Goal: Task Accomplishment & Management: Manage account settings

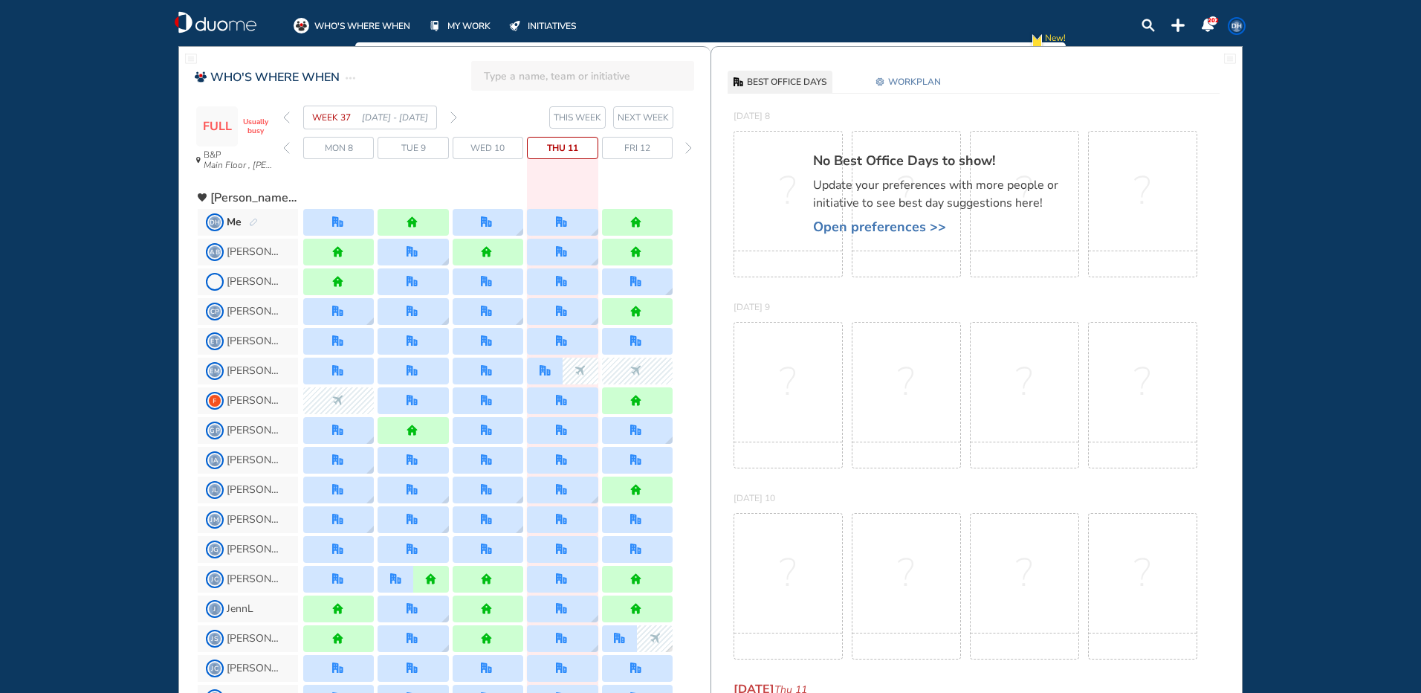
click at [457, 116] on section "WEEK 37 [DATE] - [DATE] THIS WEEK NEXT WEEK" at bounding box center [496, 118] width 427 height 24
click at [452, 114] on img "forward week" at bounding box center [453, 117] width 7 height 12
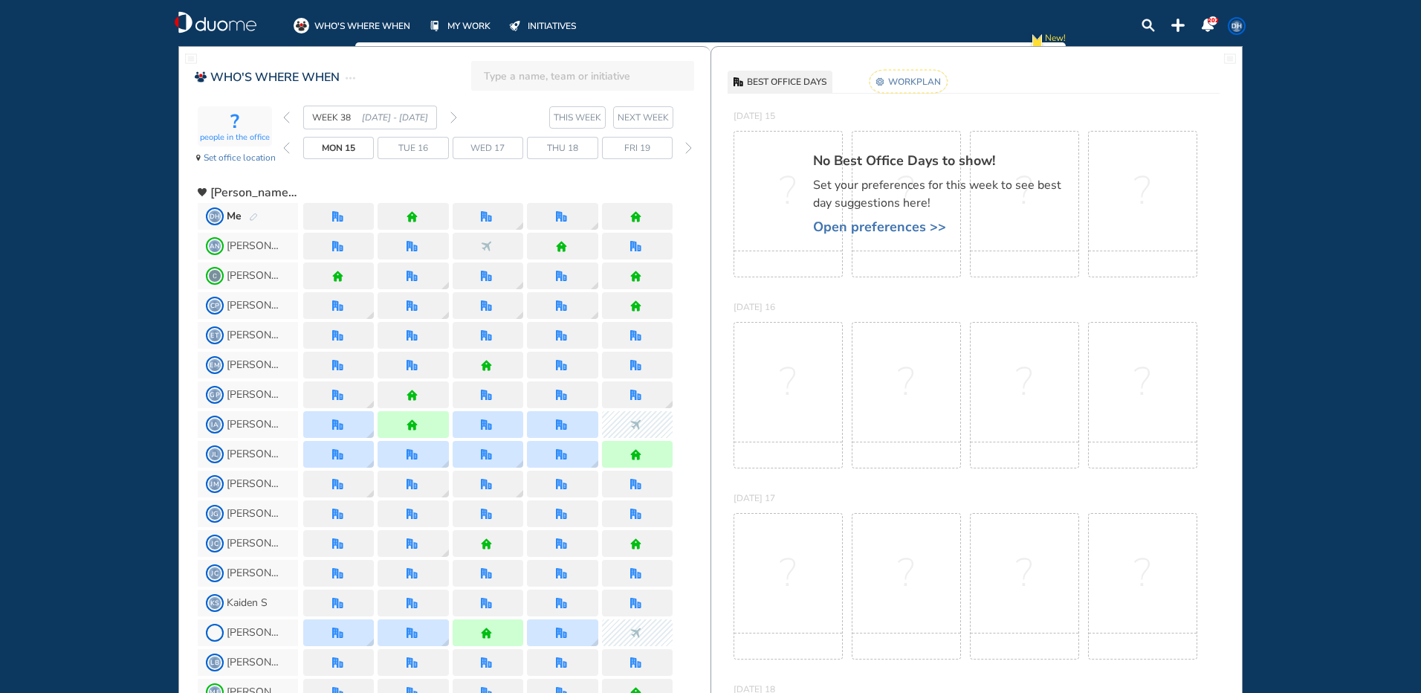
click at [243, 218] on div "Me" at bounding box center [242, 216] width 31 height 15
click at [244, 218] on div "Me" at bounding box center [242, 216] width 31 height 15
click at [251, 213] on img "pen-edit" at bounding box center [253, 218] width 9 height 10
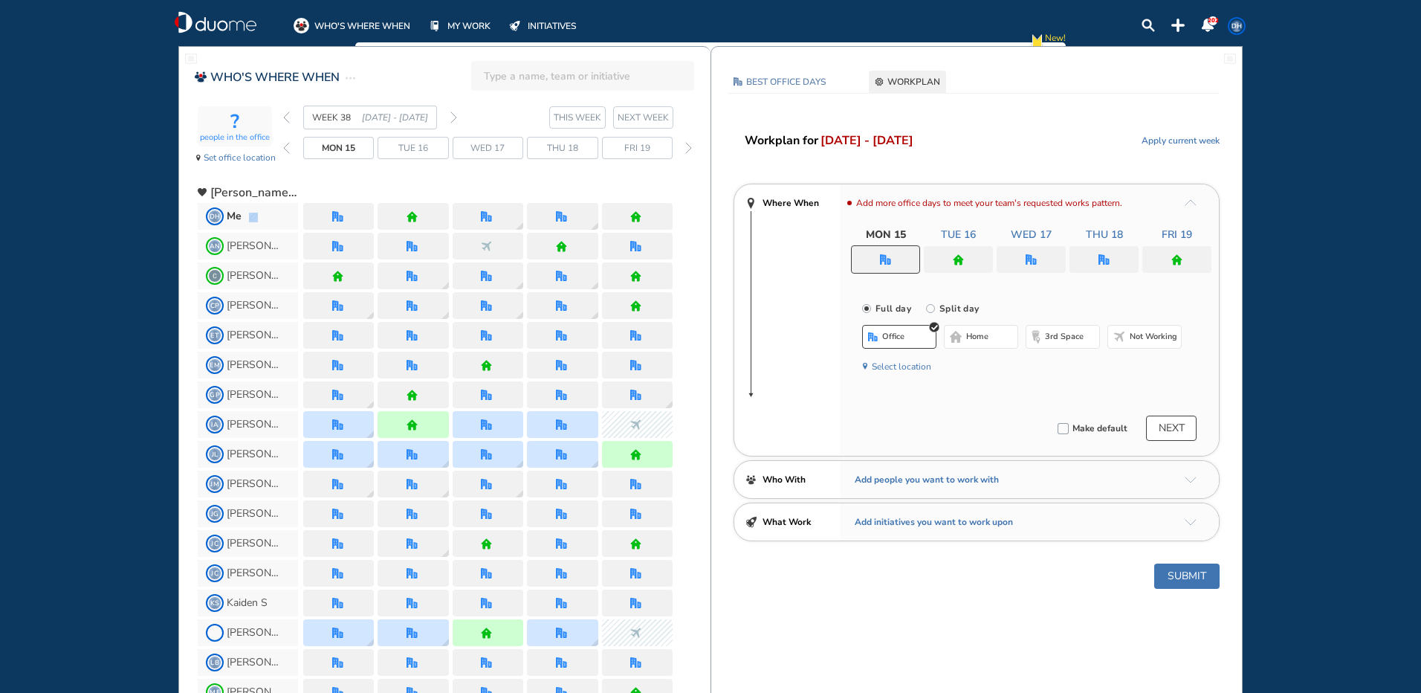
click at [251, 213] on img "pen-edit" at bounding box center [253, 218] width 9 height 10
click at [884, 256] on img "office" at bounding box center [885, 259] width 11 height 11
click at [1138, 337] on span "Not working" at bounding box center [1154, 337] width 48 height 12
click at [952, 262] on div at bounding box center [958, 259] width 69 height 27
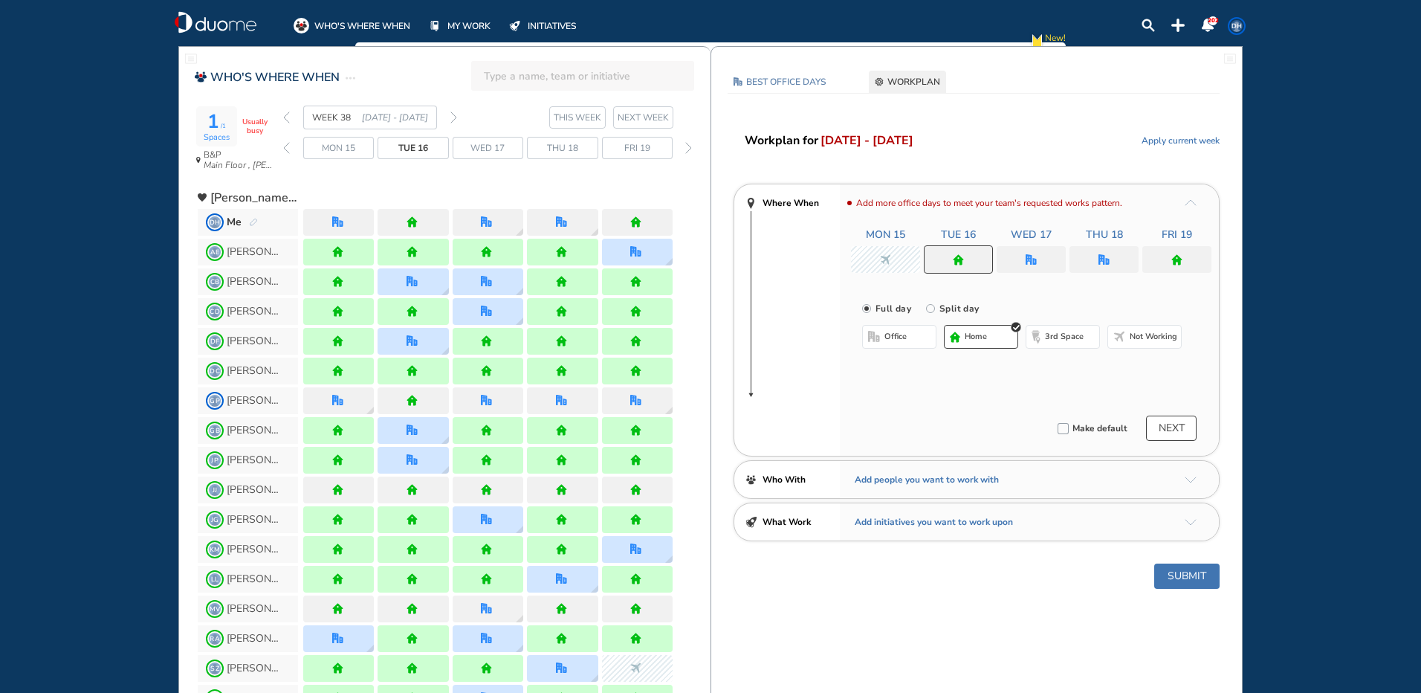
click at [1133, 339] on span "Not working" at bounding box center [1154, 337] width 48 height 12
click at [1024, 267] on div at bounding box center [1031, 259] width 69 height 27
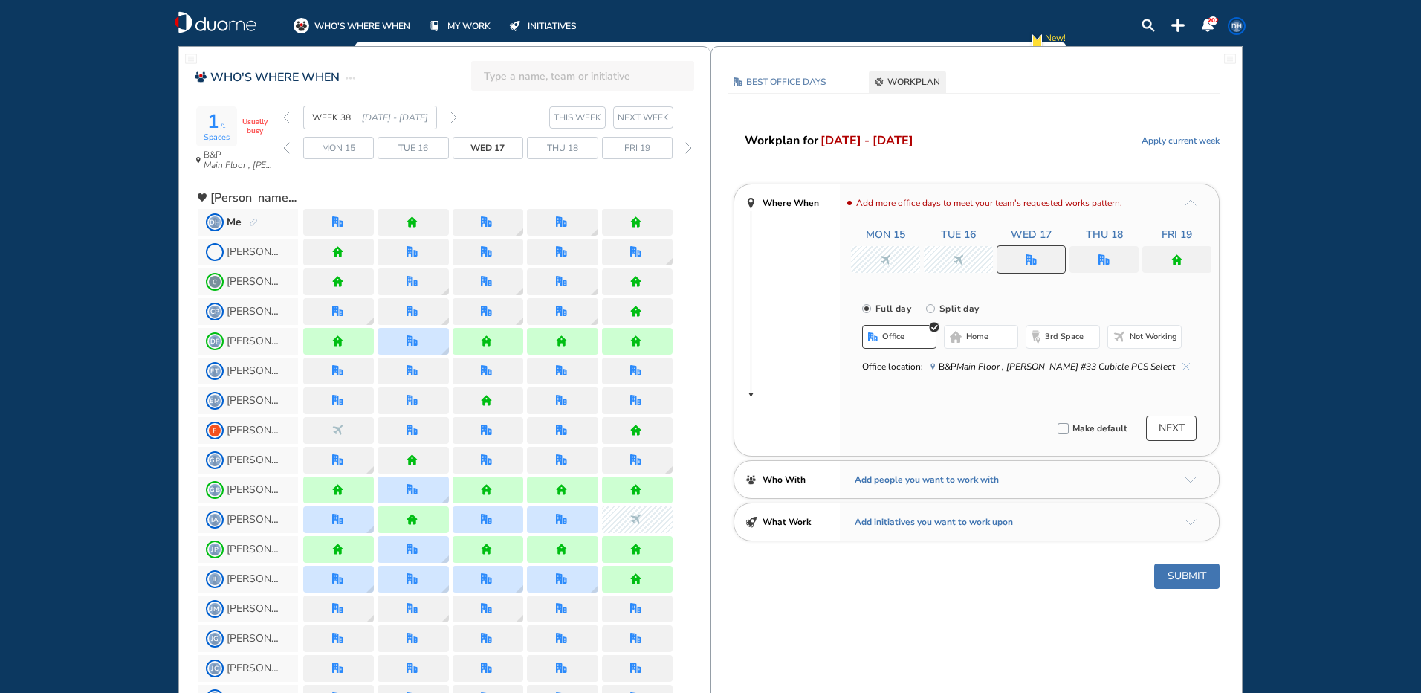
click at [1153, 336] on span "Not working" at bounding box center [1154, 337] width 48 height 12
click at [1092, 260] on div at bounding box center [1103, 259] width 69 height 27
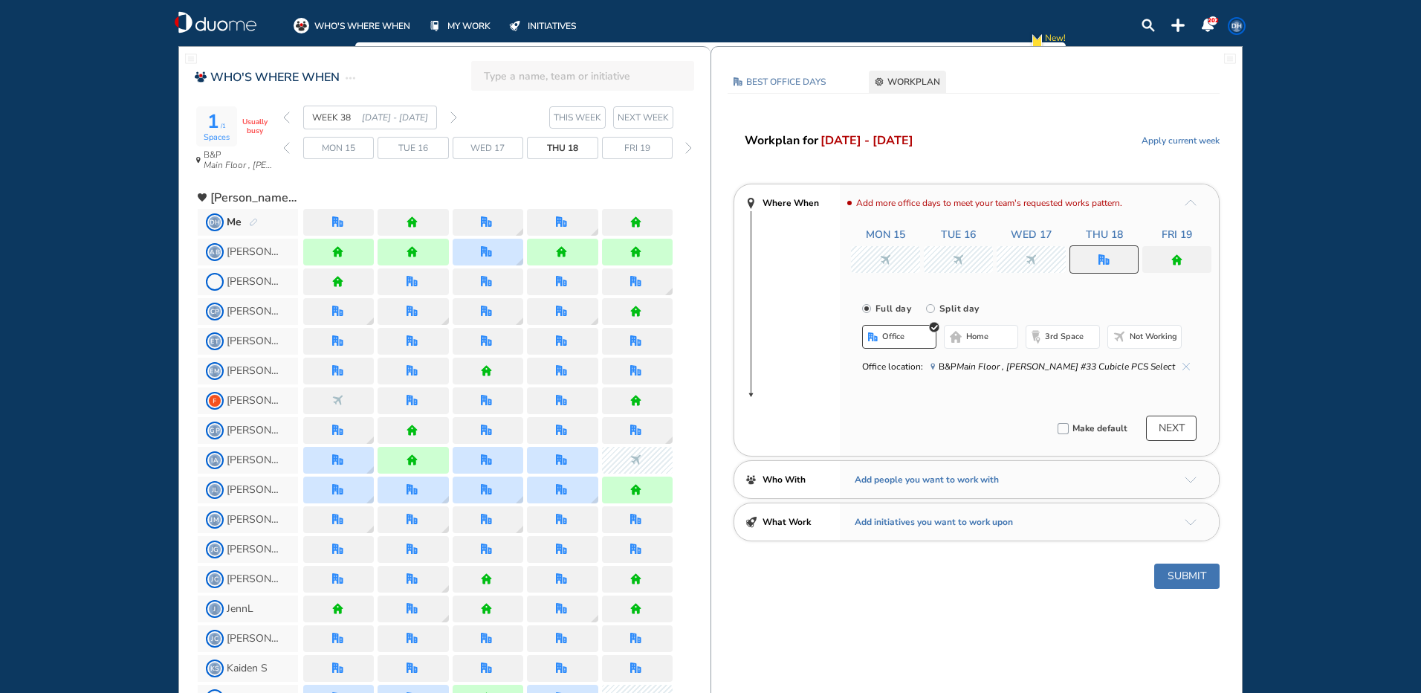
click at [1144, 334] on span "Not working" at bounding box center [1154, 337] width 48 height 12
click at [1176, 264] on img "home" at bounding box center [1176, 259] width 11 height 11
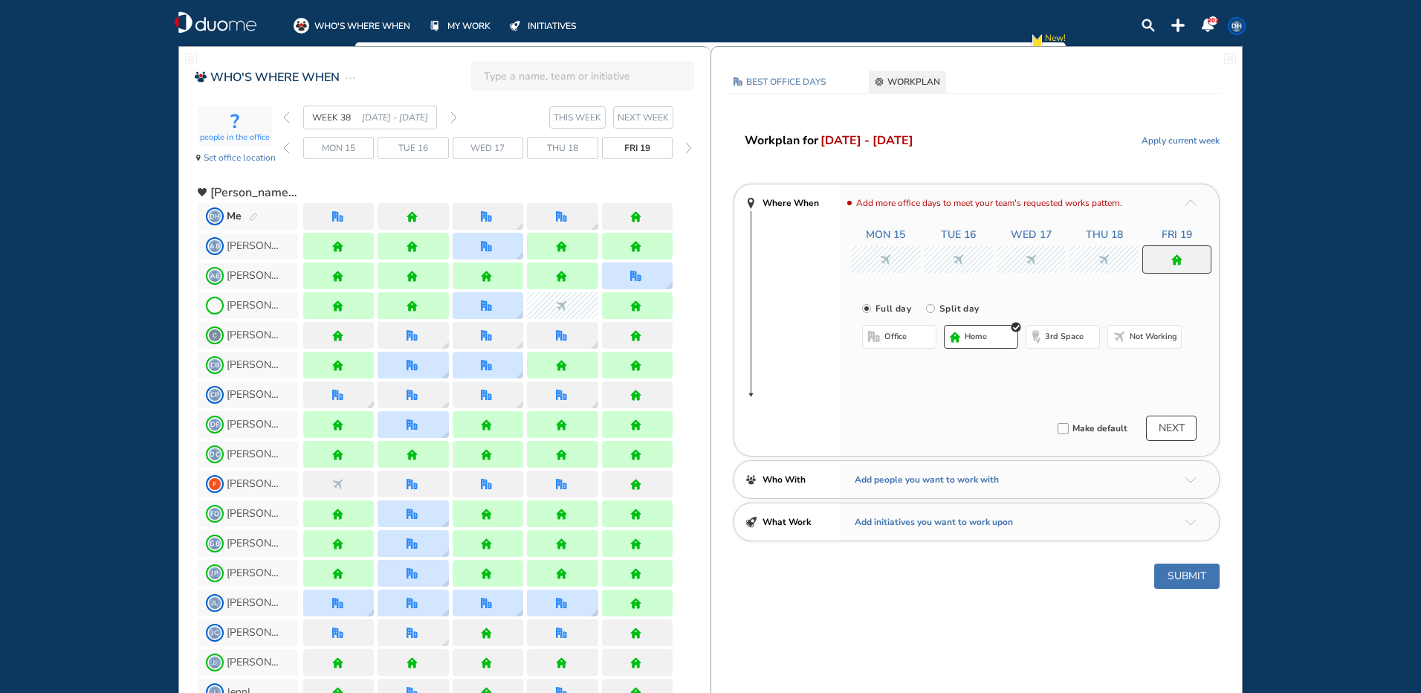
click at [1150, 331] on span "Not working" at bounding box center [1154, 337] width 48 height 12
click at [1191, 578] on button "Submit" at bounding box center [1186, 575] width 65 height 25
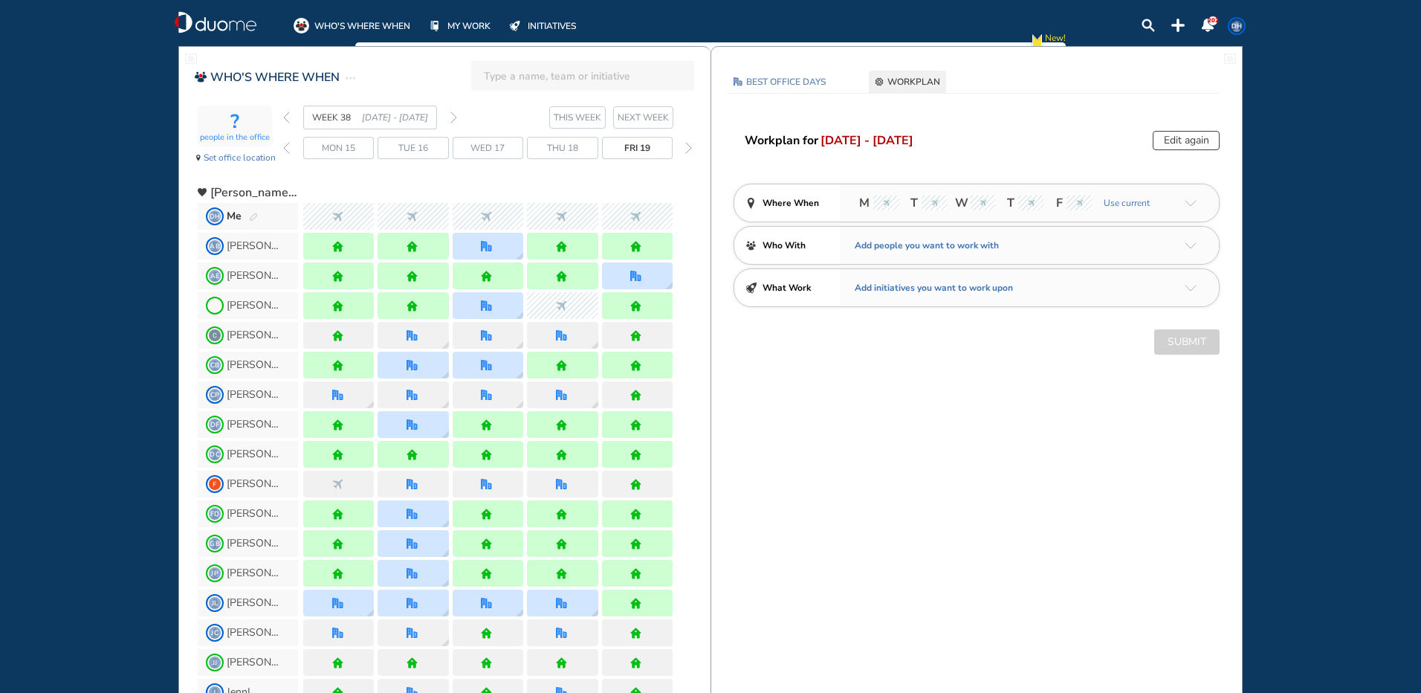
click at [454, 119] on img "forward week" at bounding box center [453, 117] width 7 height 12
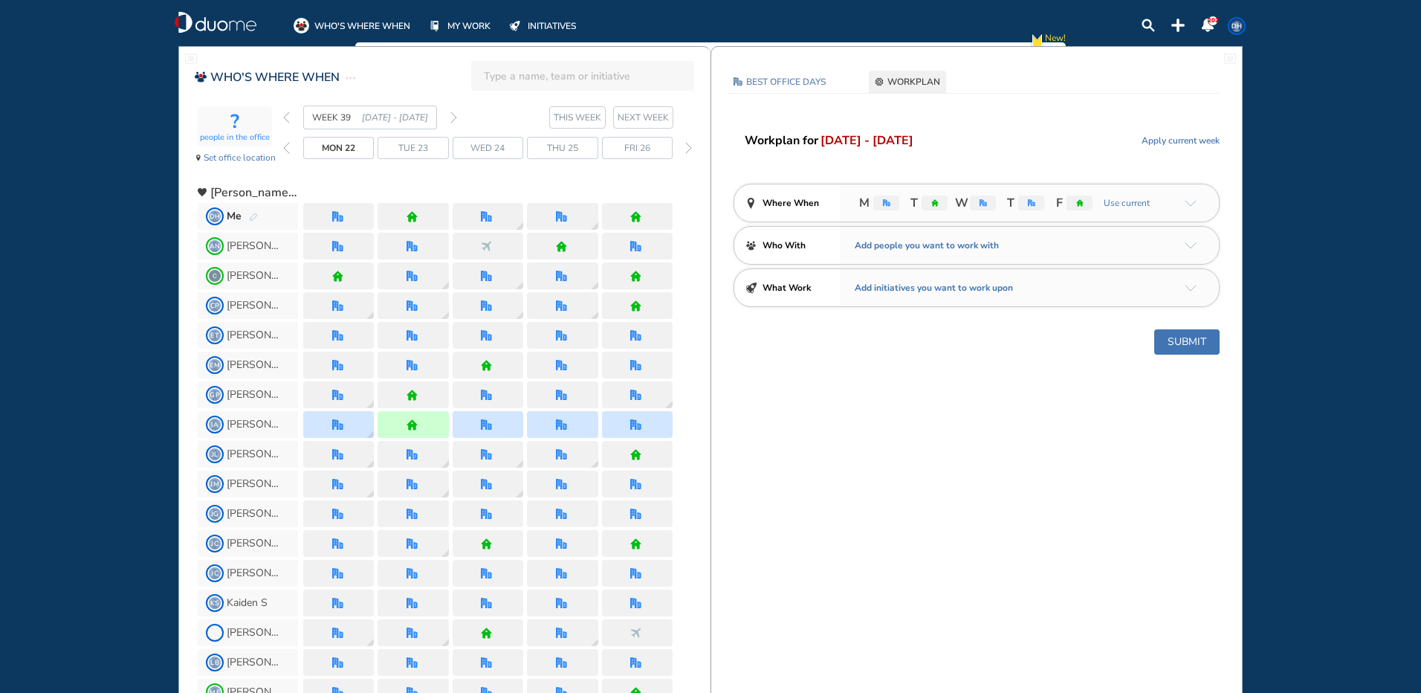
click at [257, 218] on img "pen-edit" at bounding box center [253, 218] width 9 height 10
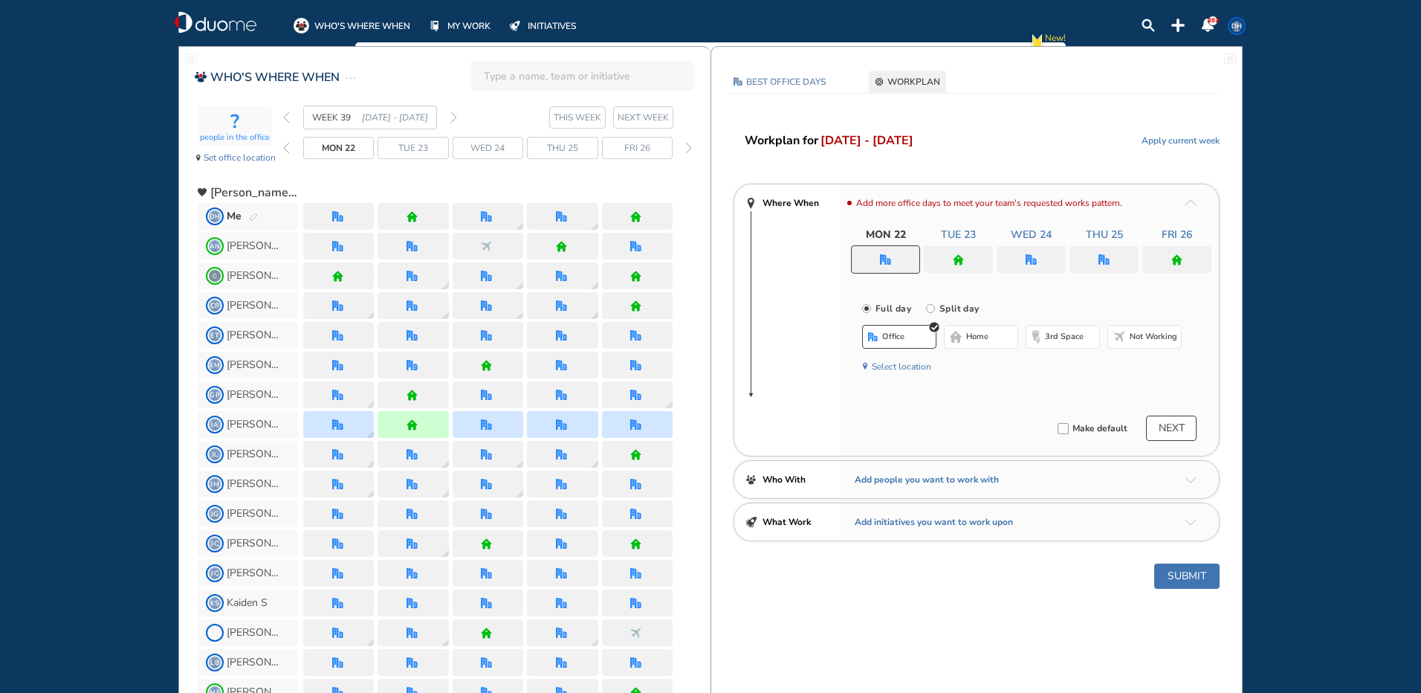
click at [886, 260] on img "office" at bounding box center [885, 259] width 11 height 11
click at [982, 340] on div "Add more office days to meet your team's requested works pattern. Mon 22 Tue 23…" at bounding box center [1029, 319] width 379 height 271
click at [890, 265] on img "office" at bounding box center [885, 259] width 11 height 11
click at [977, 343] on button "home" at bounding box center [981, 337] width 74 height 24
click at [959, 259] on img "home" at bounding box center [958, 259] width 11 height 11
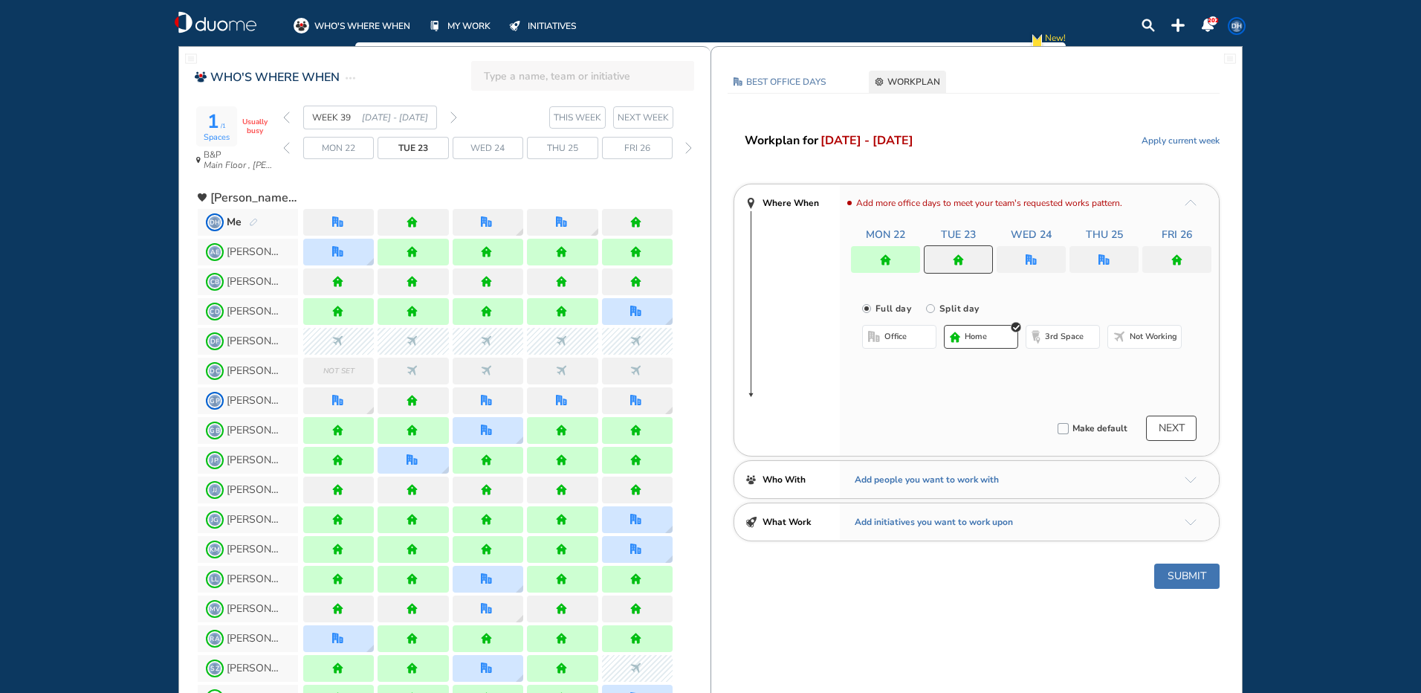
click at [893, 337] on span "office" at bounding box center [895, 337] width 22 height 12
click at [1182, 577] on button "Submit" at bounding box center [1186, 575] width 65 height 25
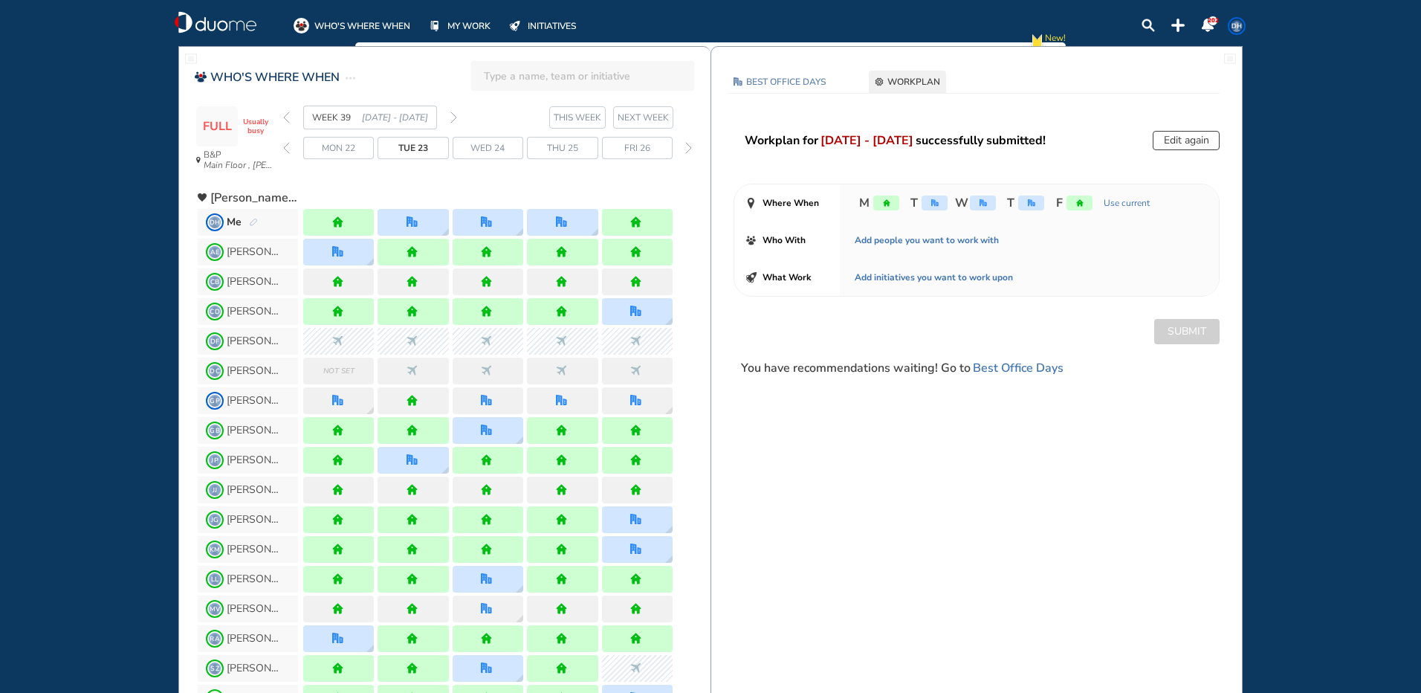
click at [1237, 29] on span "DH" at bounding box center [1237, 26] width 12 height 12
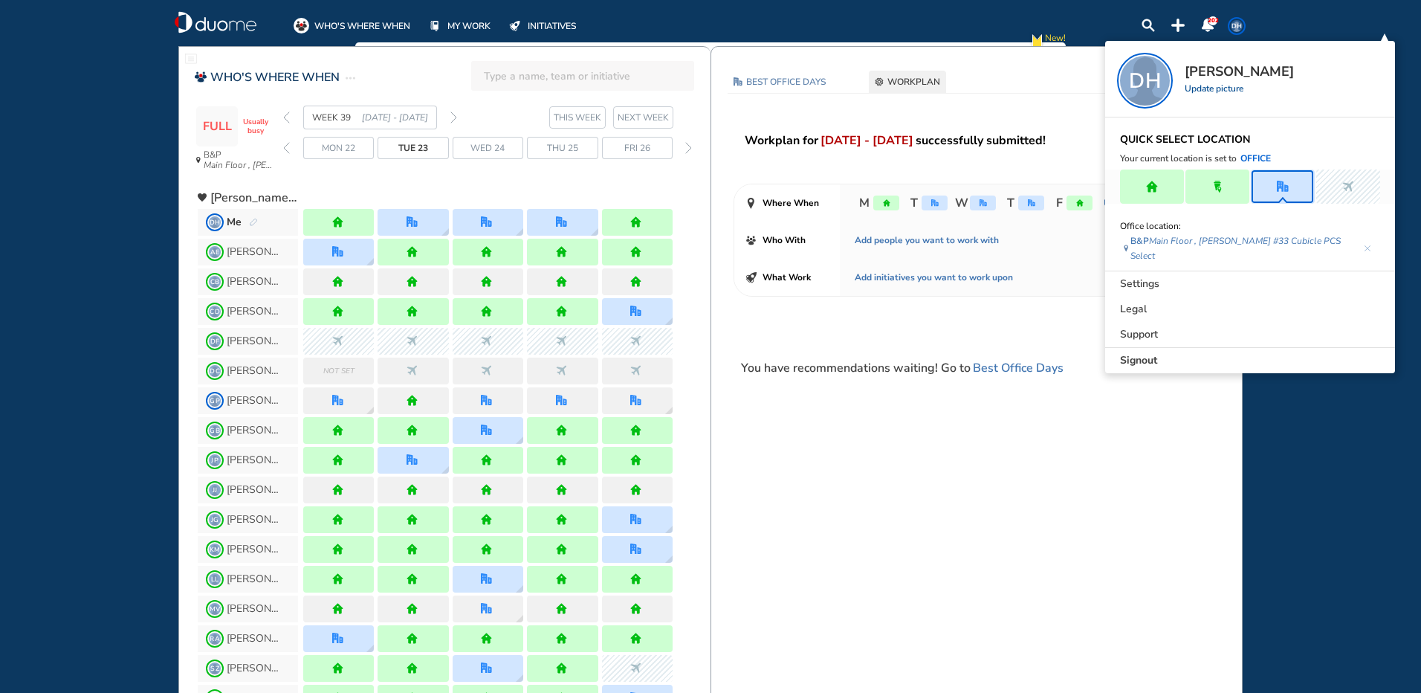
click at [283, 115] on img "back week" at bounding box center [286, 117] width 7 height 12
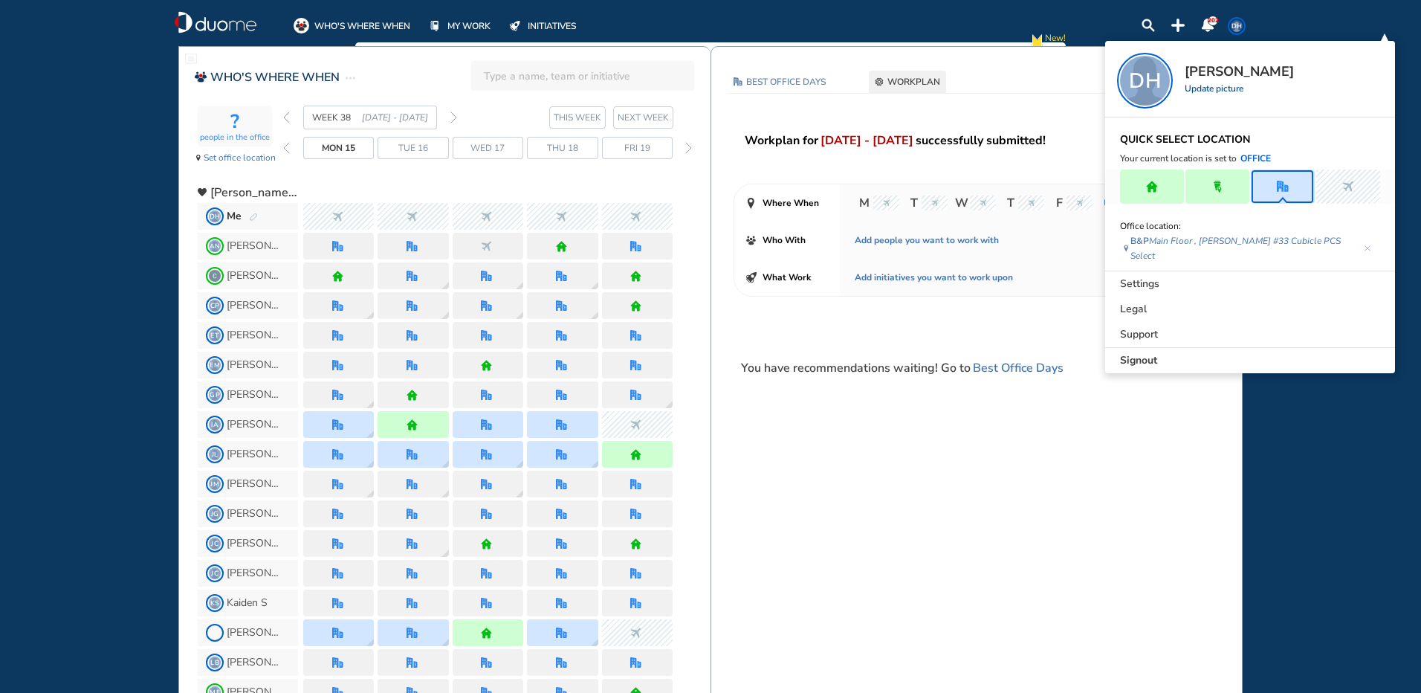
click at [288, 120] on img "back week" at bounding box center [286, 117] width 7 height 12
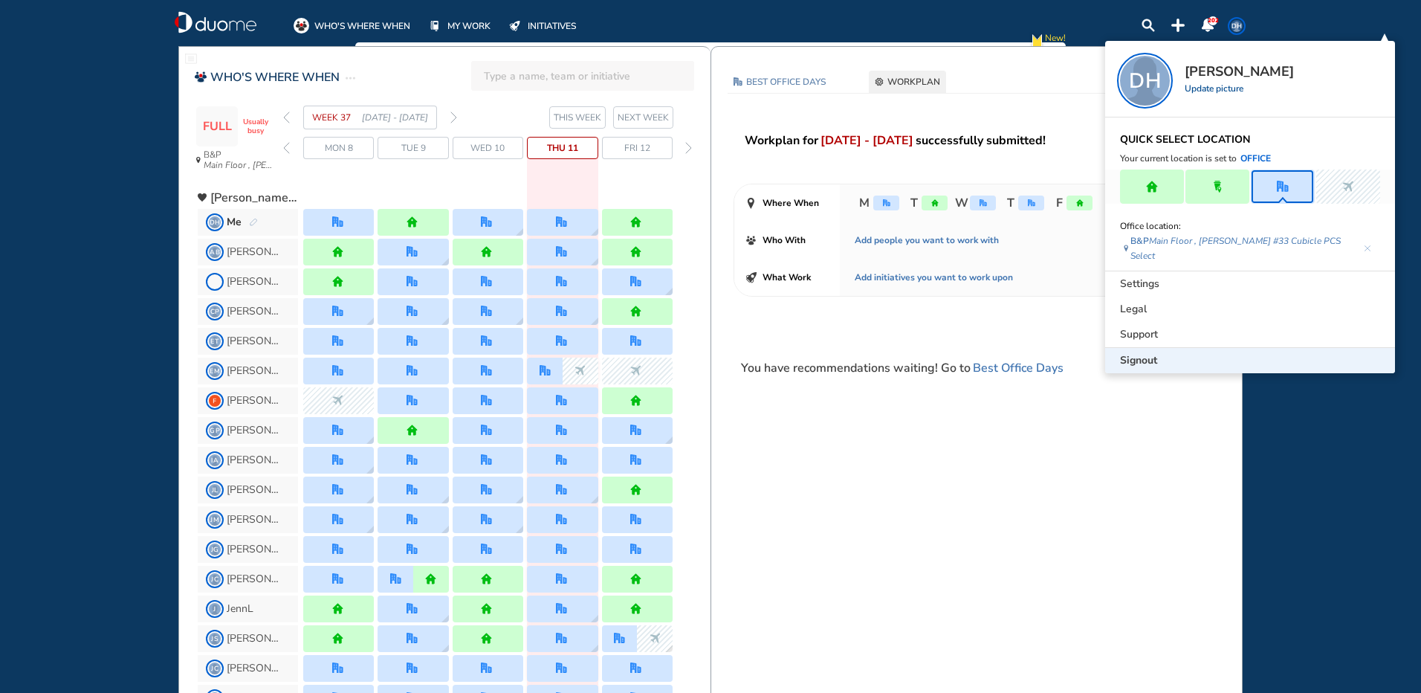
click at [1132, 353] on span "Signout" at bounding box center [1138, 360] width 37 height 15
